Goal: Transaction & Acquisition: Purchase product/service

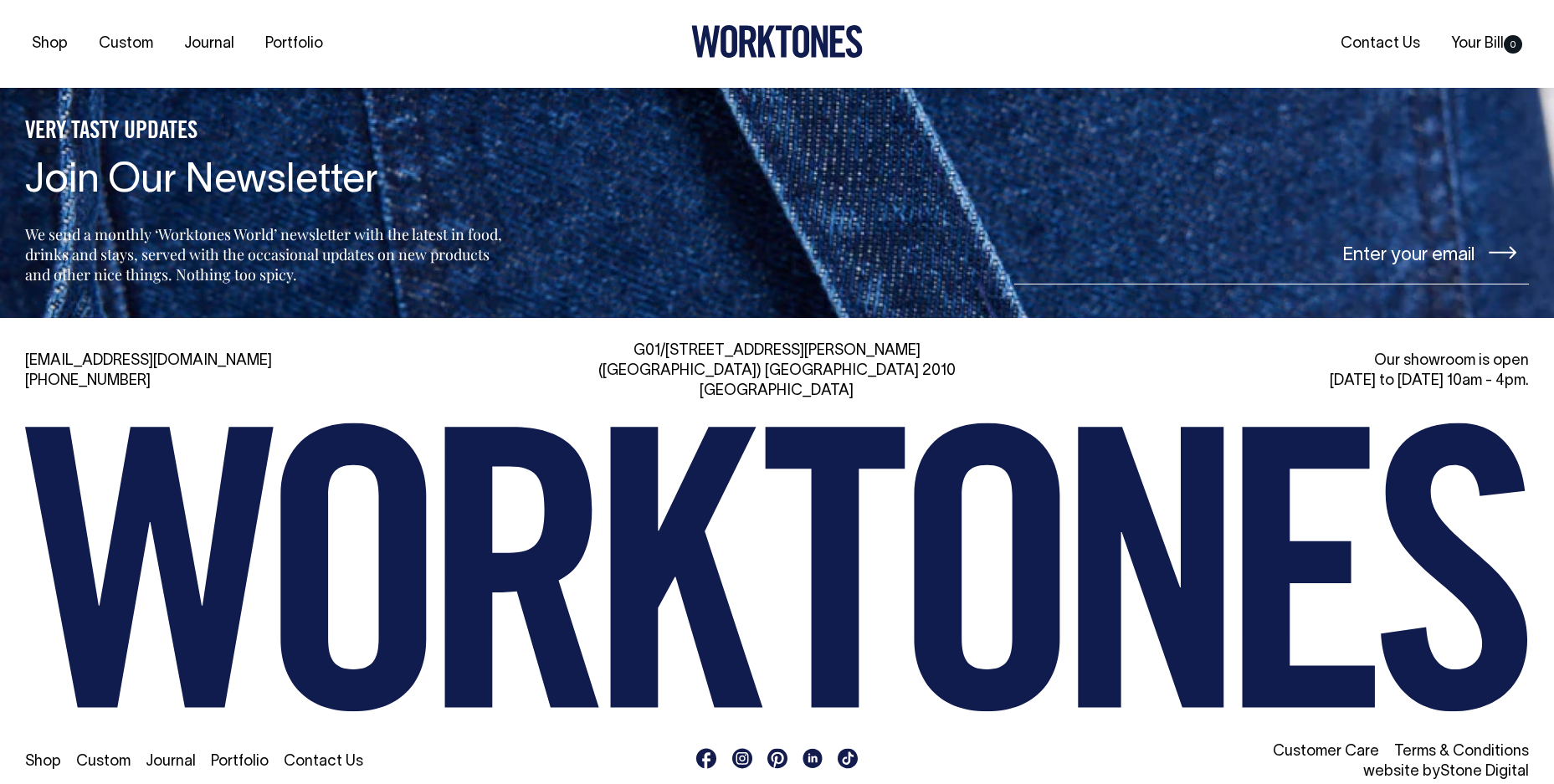
scroll to position [7291, 0]
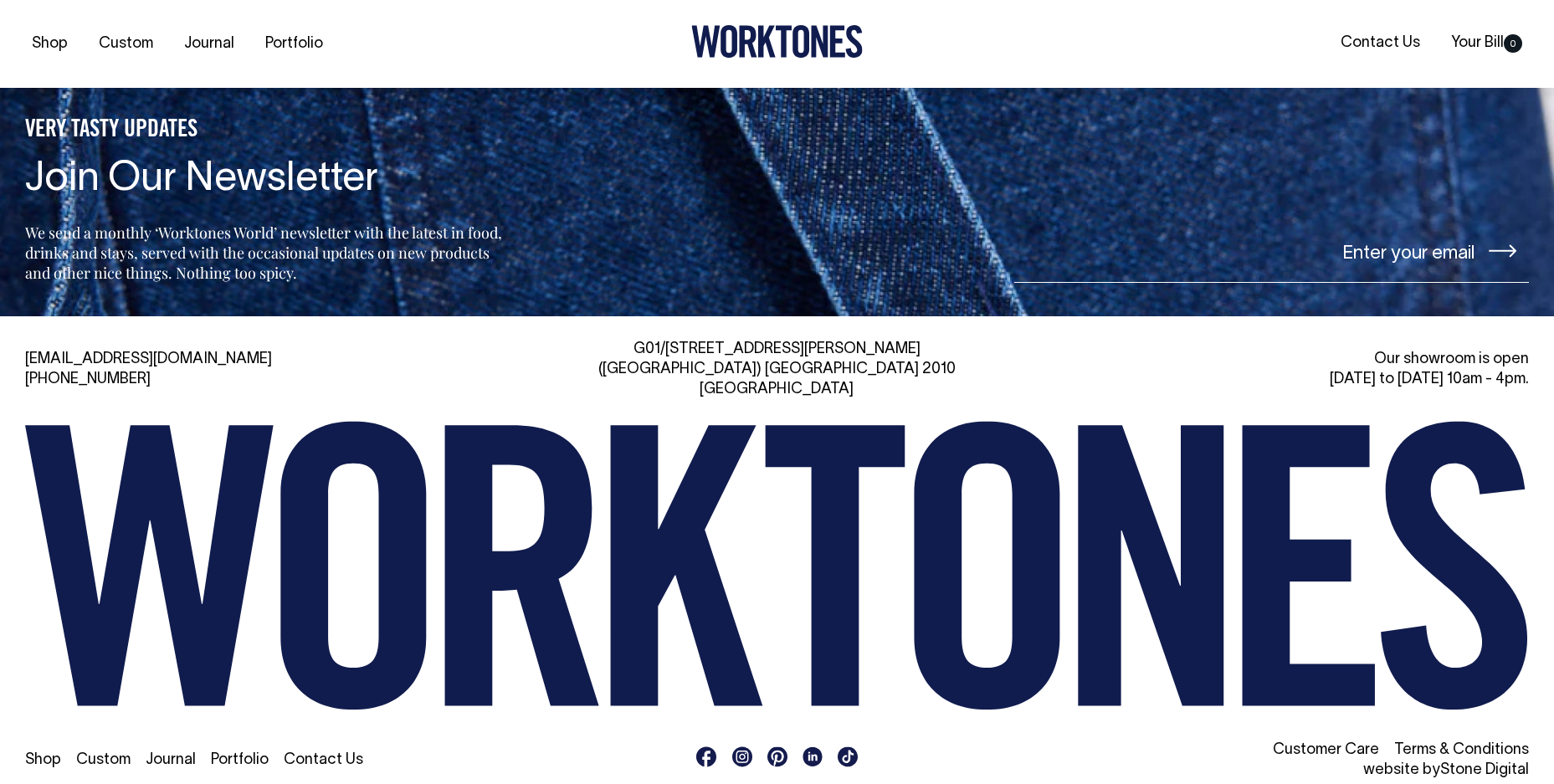
click at [254, 753] on link "Portfolio" at bounding box center [239, 760] width 57 height 15
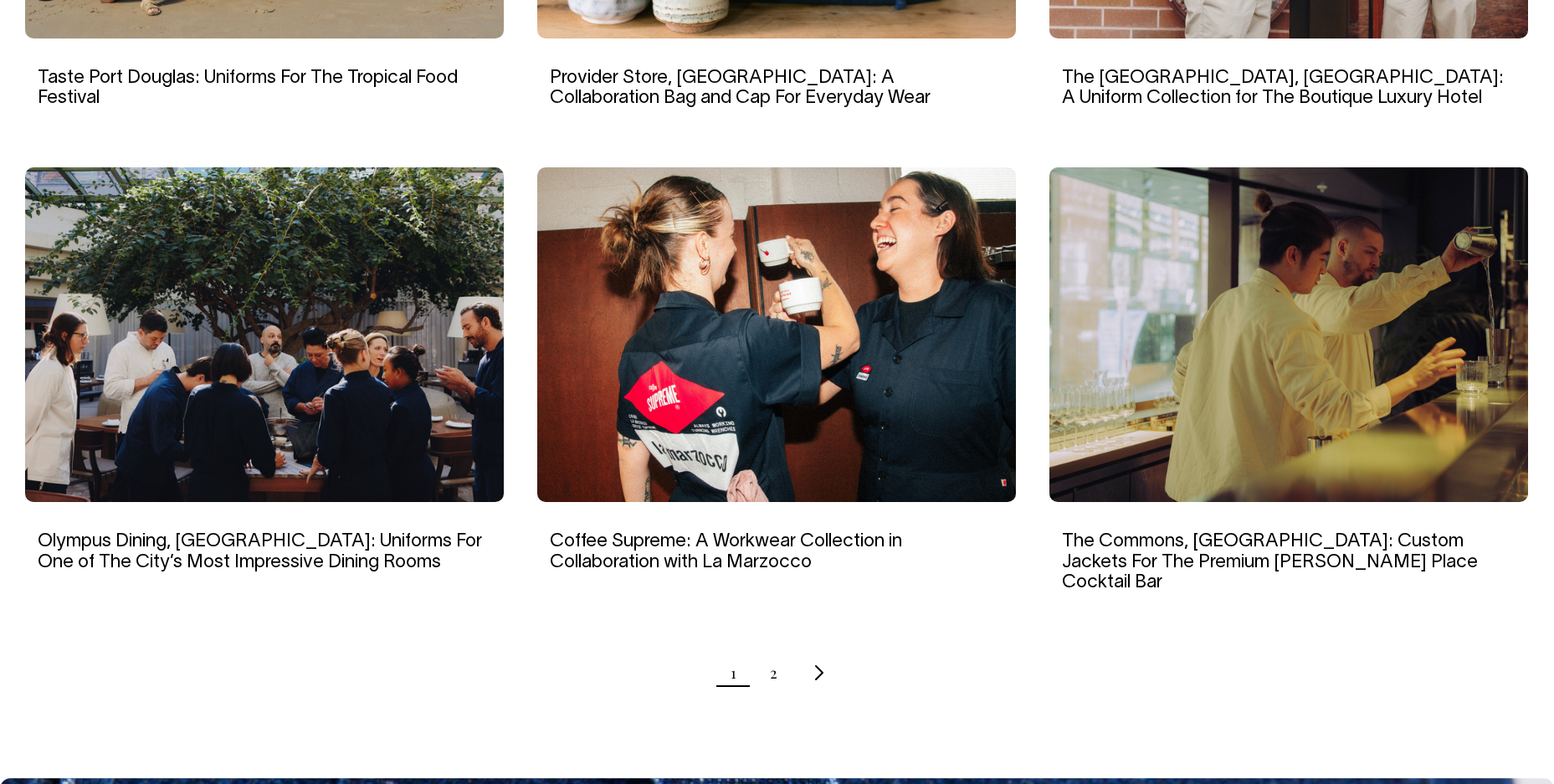
scroll to position [1469, 0]
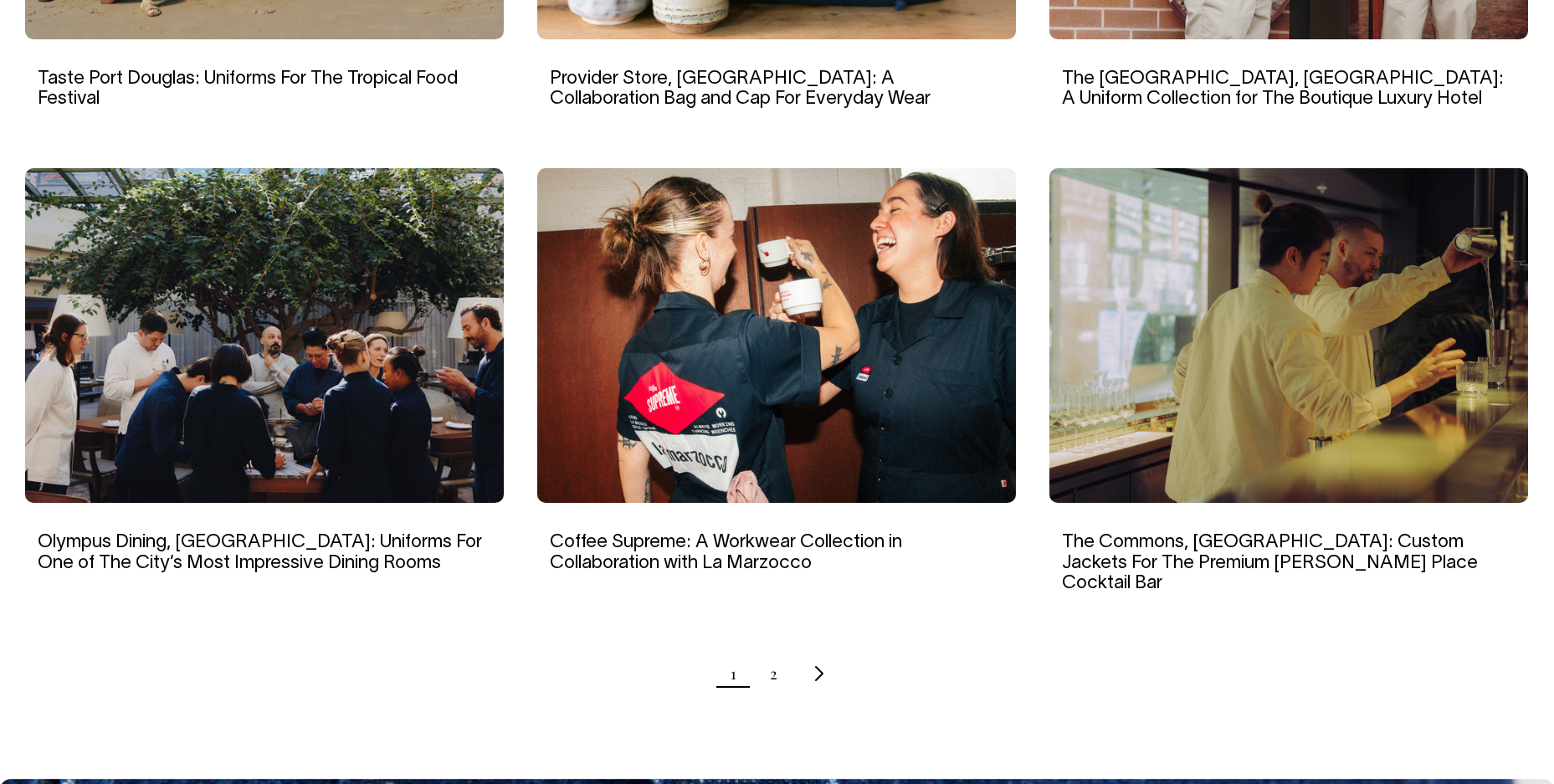
click at [759, 660] on ul "1 2" at bounding box center [777, 673] width 1504 height 42
click at [773, 661] on link "2" at bounding box center [773, 673] width 7 height 42
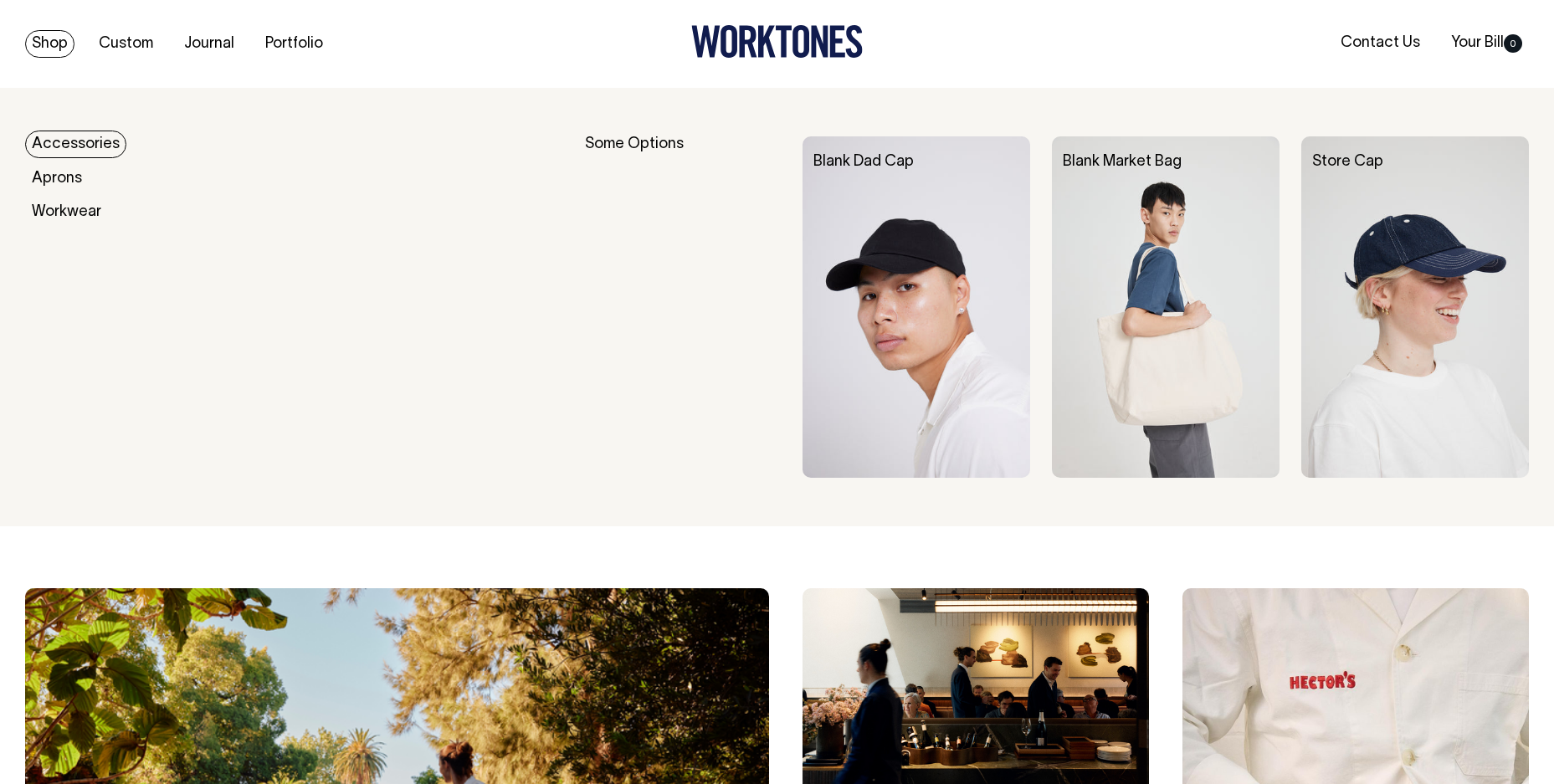
click at [39, 42] on link "Shop" at bounding box center [50, 44] width 49 height 27
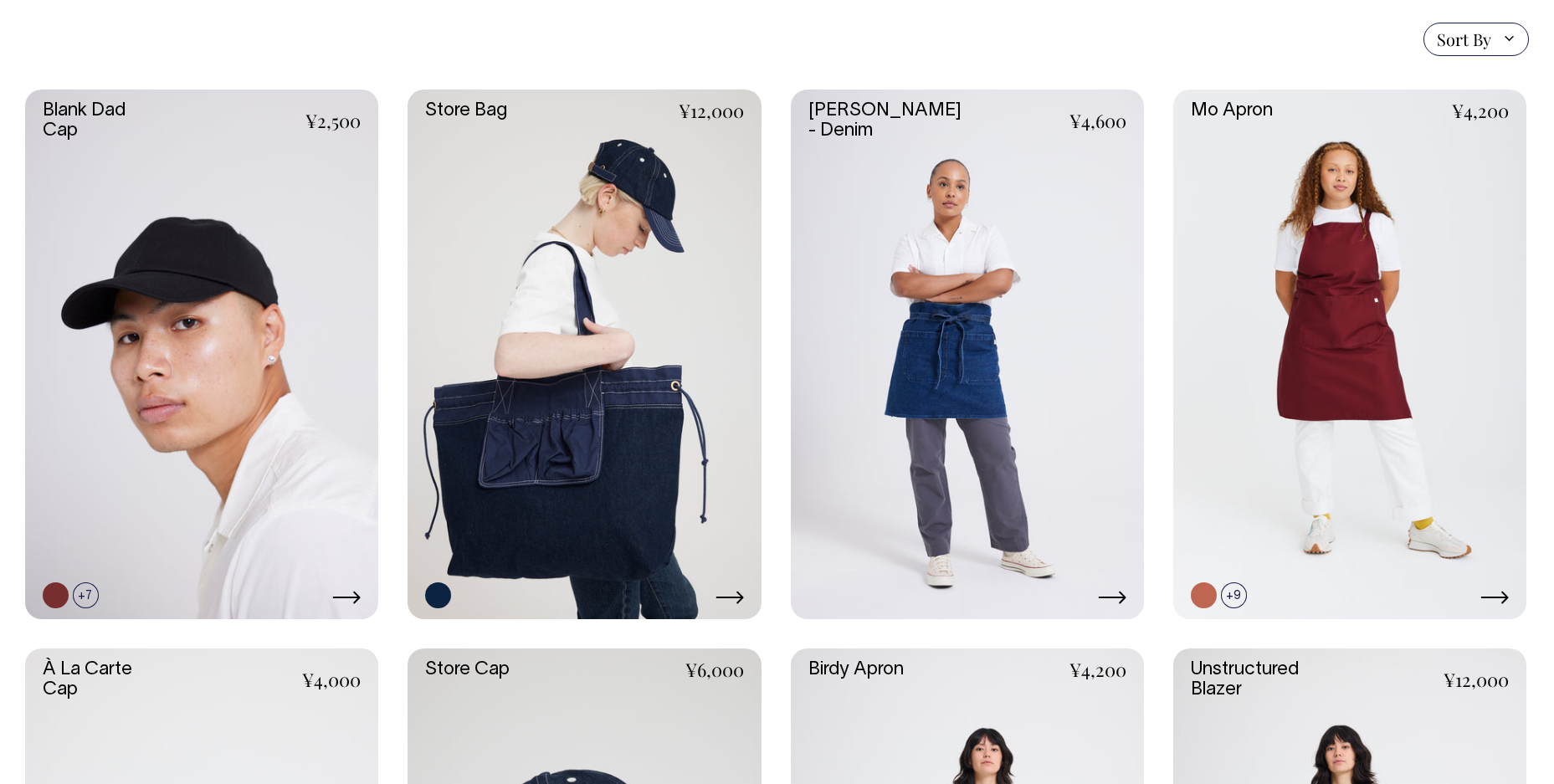
scroll to position [406, 0]
click at [529, 452] on link at bounding box center [584, 353] width 353 height 529
